Goal: Check status: Check status

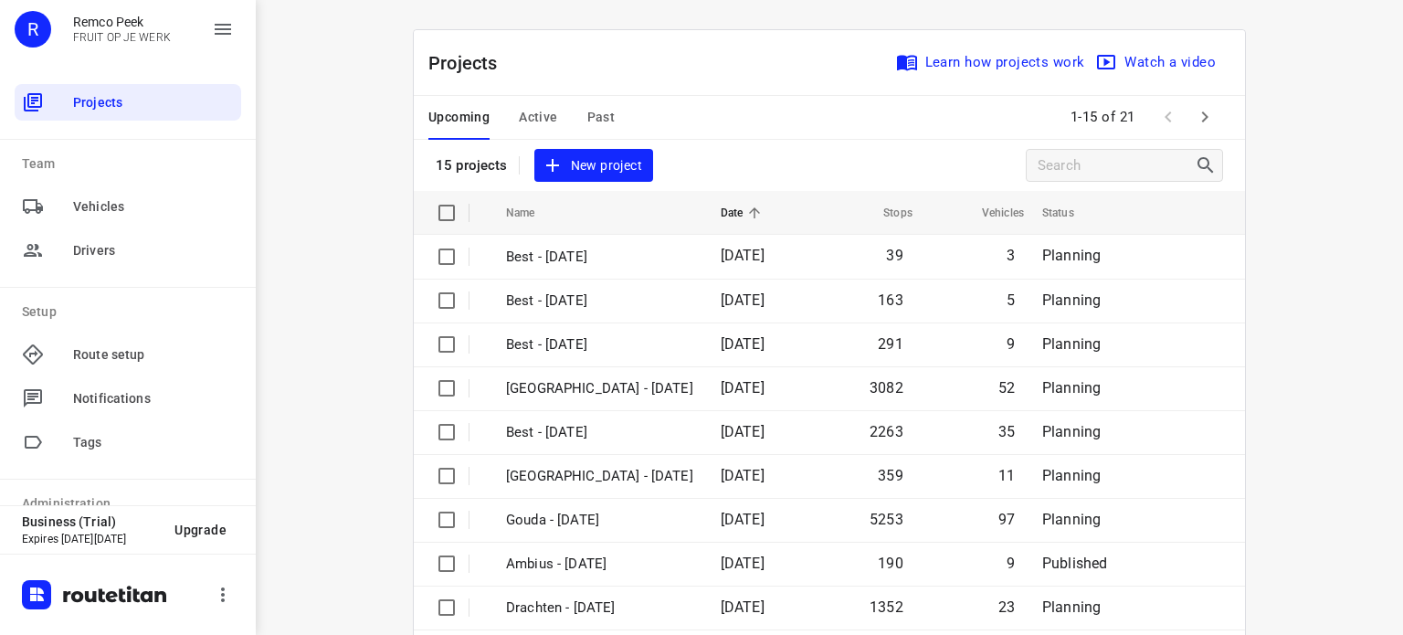
click at [533, 122] on span "Active" at bounding box center [538, 117] width 38 height 23
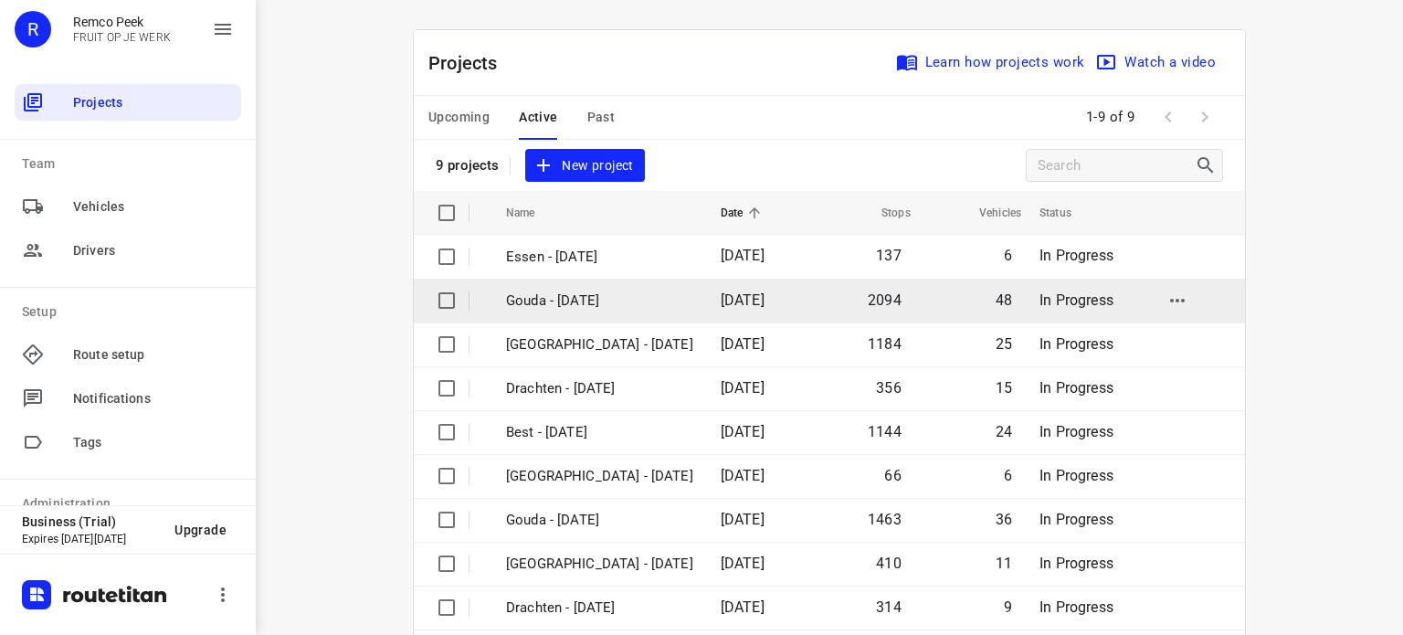
click at [558, 301] on p "Gouda - [DATE]" at bounding box center [599, 301] width 187 height 21
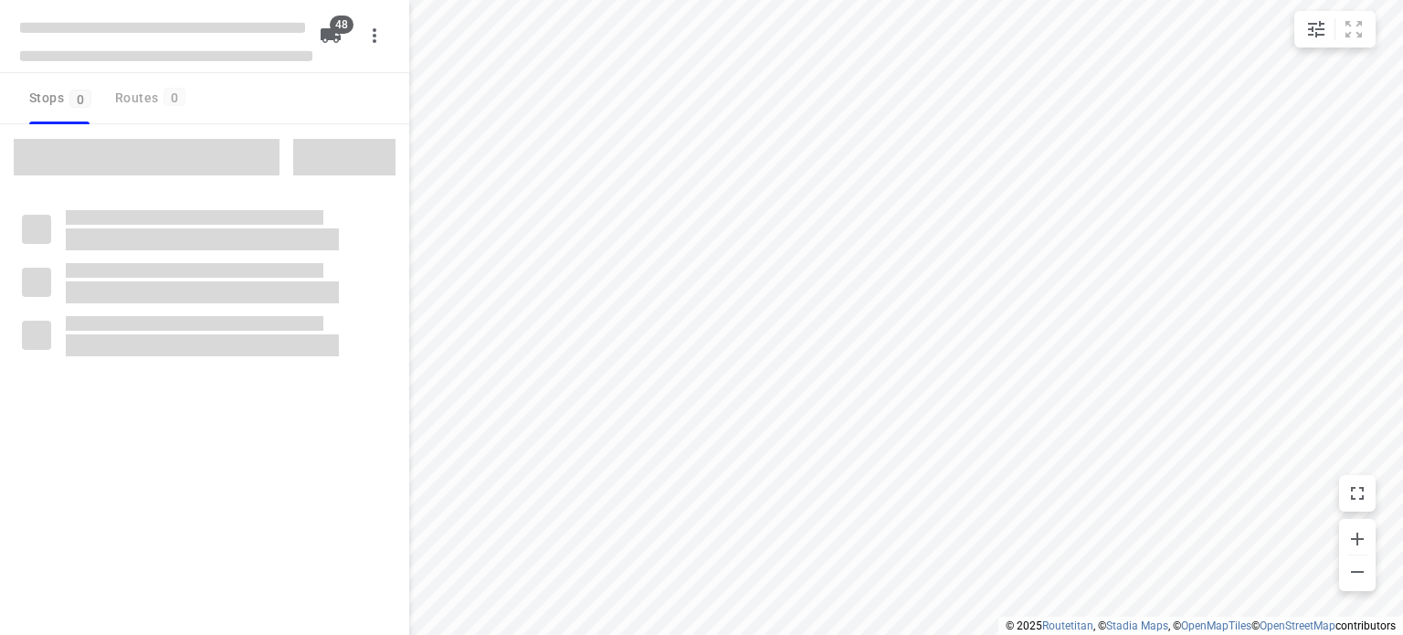
checkbox input "true"
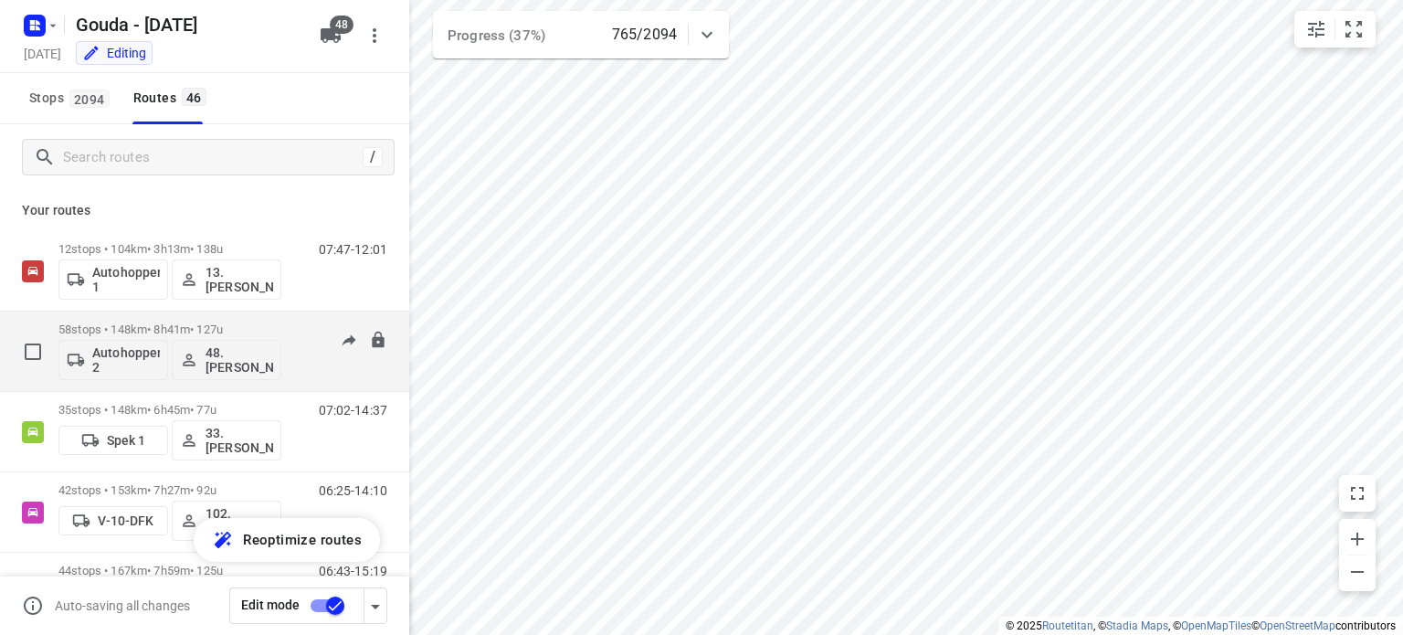
click at [151, 331] on p "58 stops • 148km • 8h41m • 127u" at bounding box center [169, 329] width 223 height 14
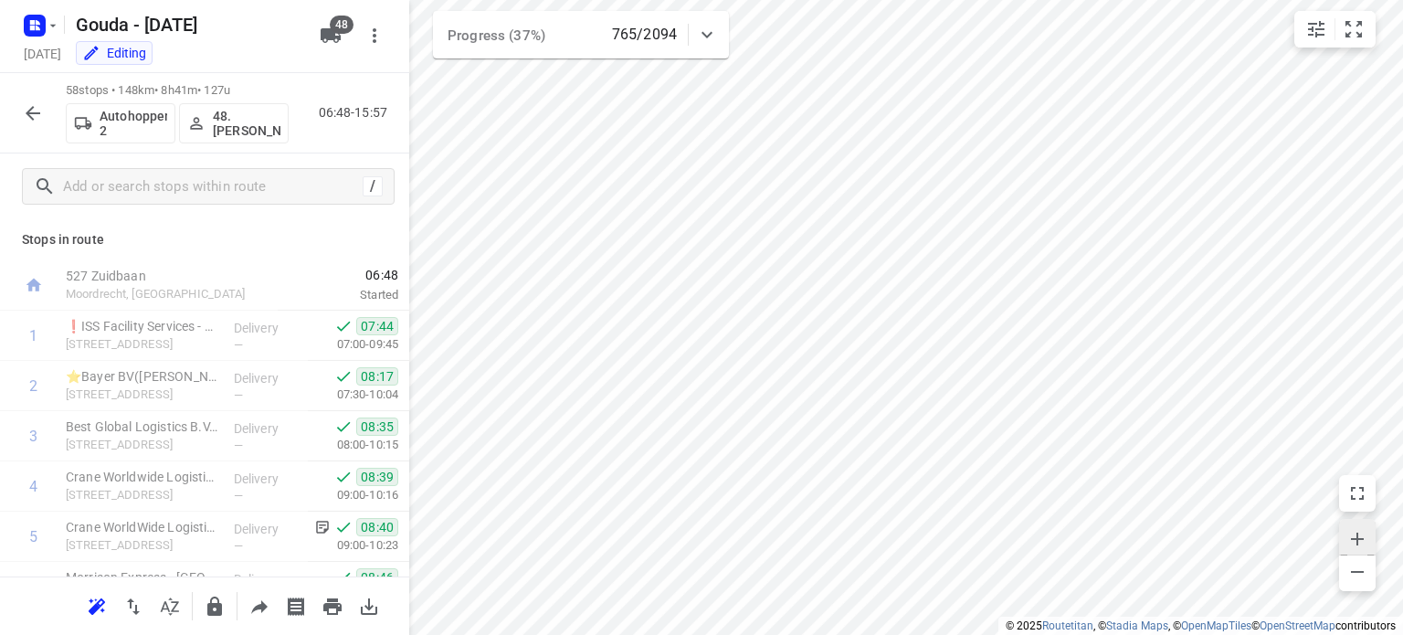
click at [1369, 533] on span "button" at bounding box center [1357, 537] width 37 height 26
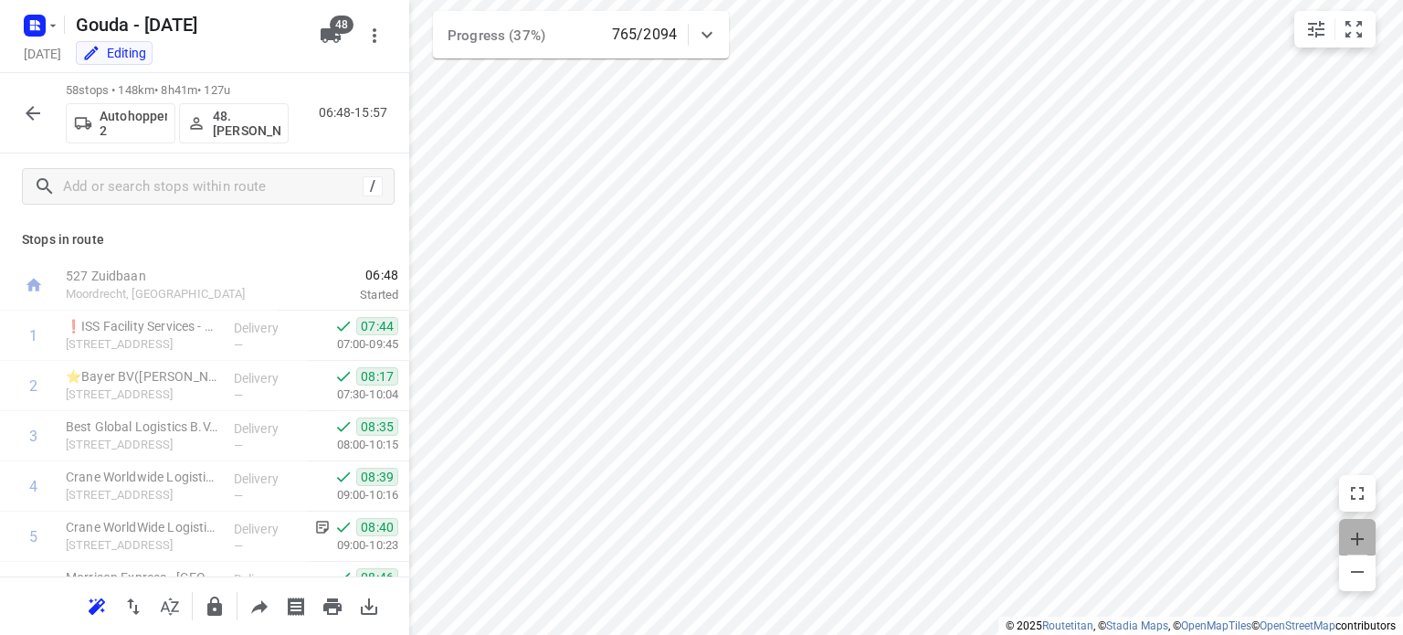
click at [1369, 533] on span "button" at bounding box center [1357, 537] width 37 height 26
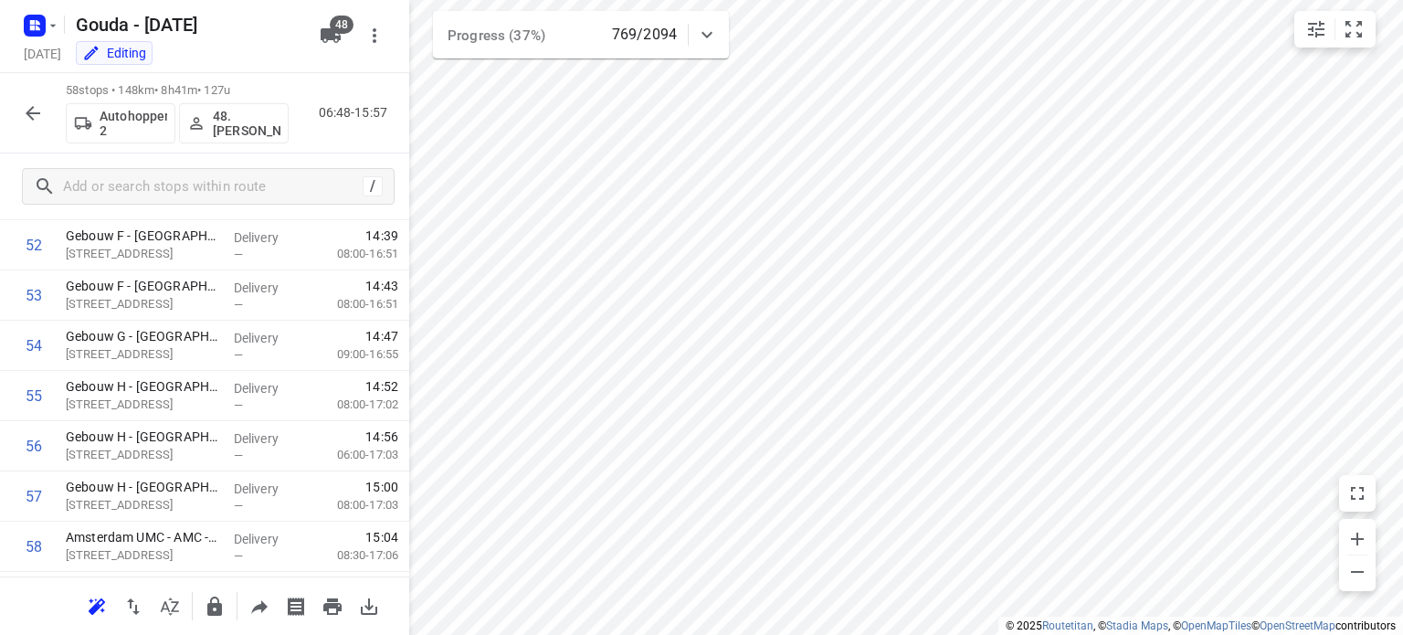
scroll to position [2698, 0]
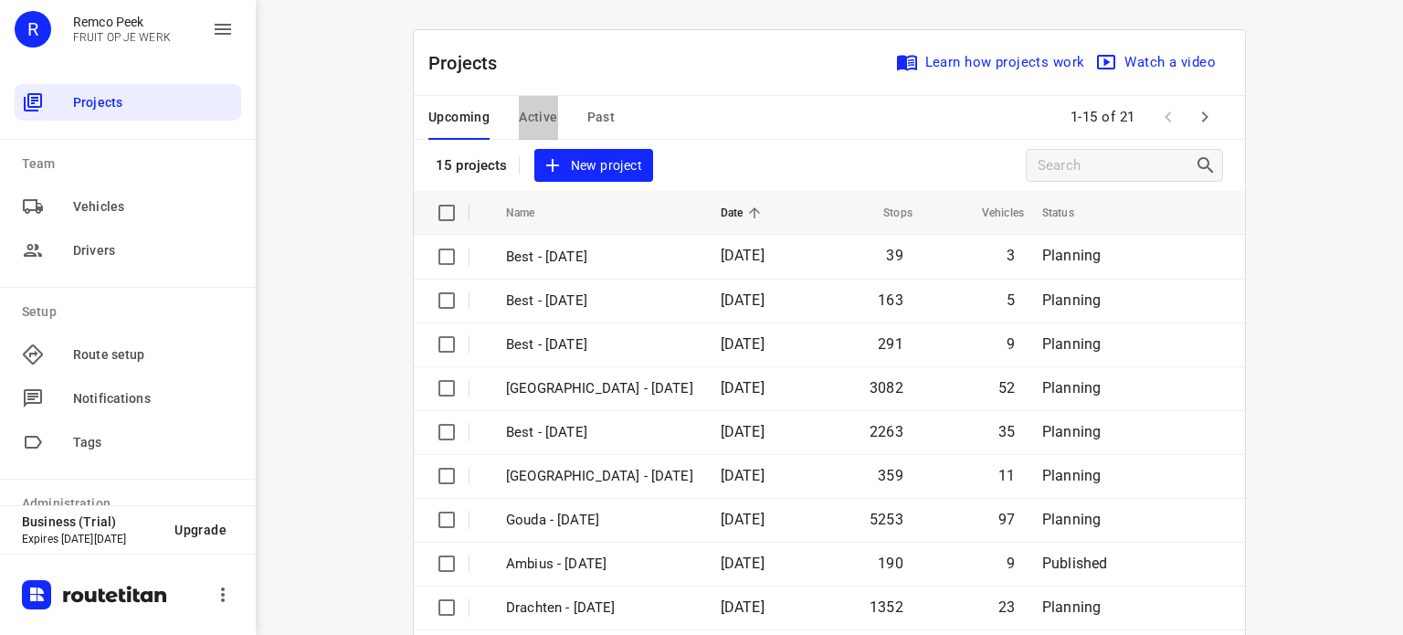
click at [525, 123] on span "Active" at bounding box center [538, 117] width 38 height 23
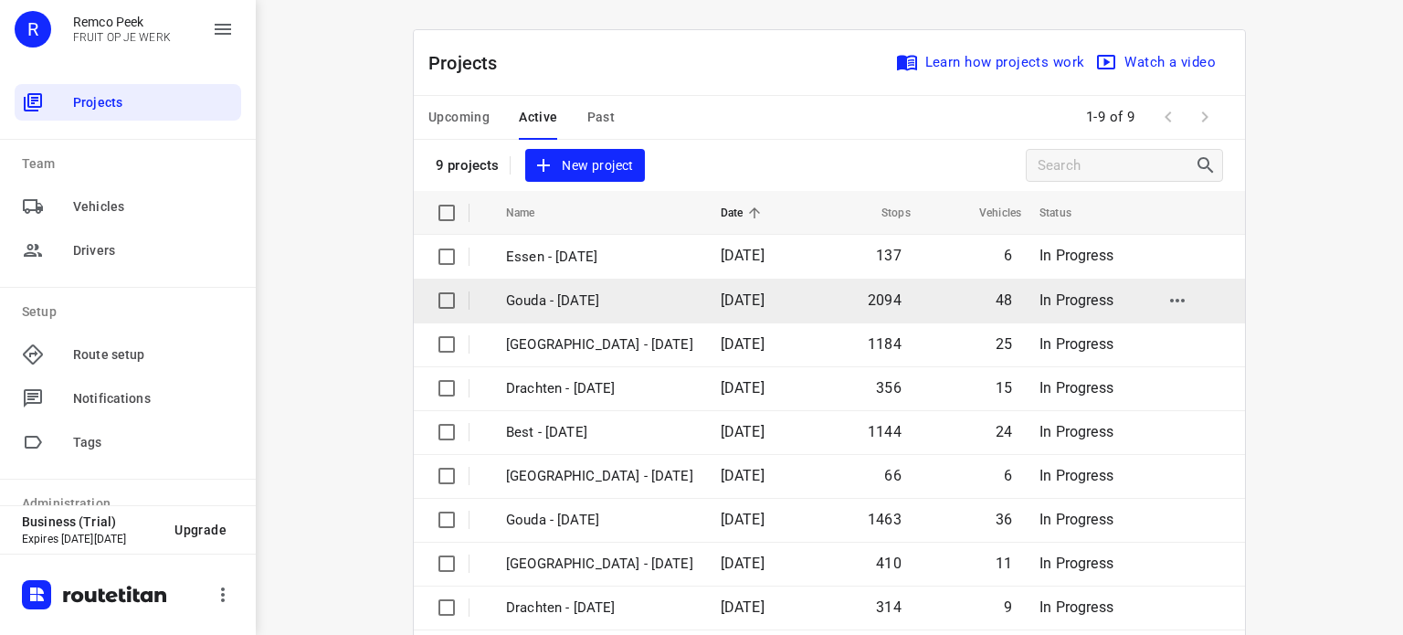
click at [577, 297] on p "Gouda - [DATE]" at bounding box center [599, 301] width 187 height 21
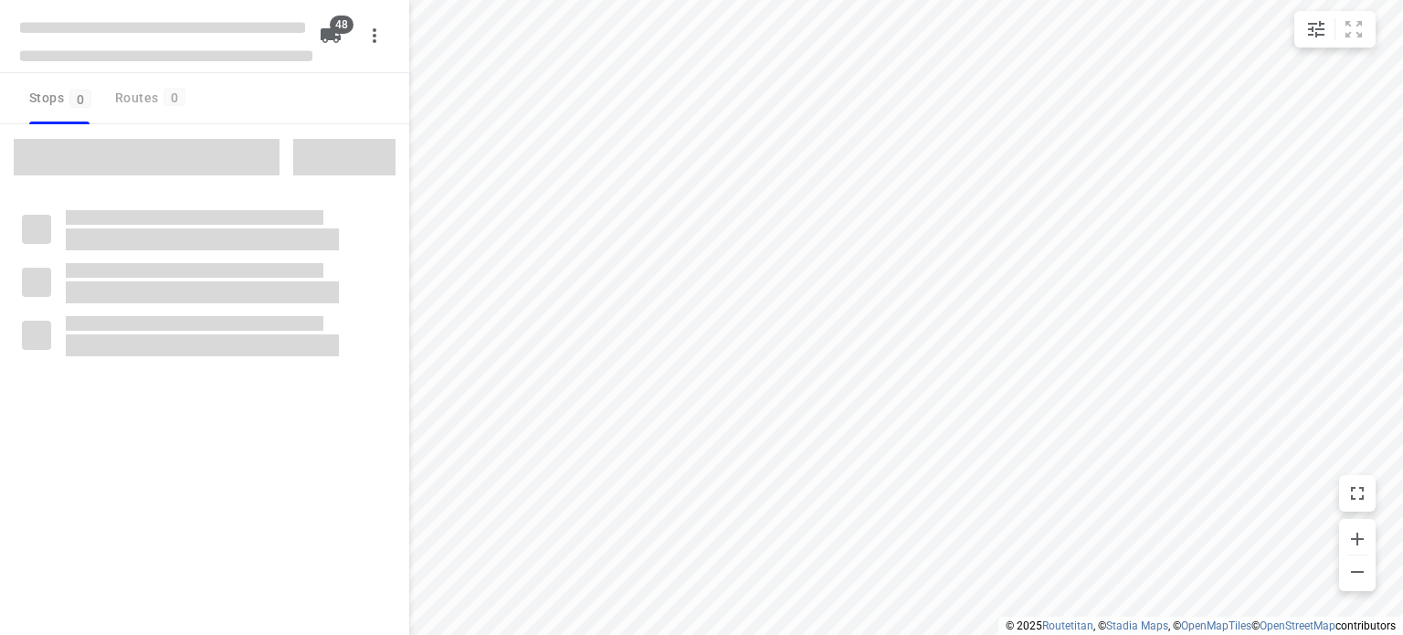
checkbox input "true"
